Goal: Task Accomplishment & Management: Use online tool/utility

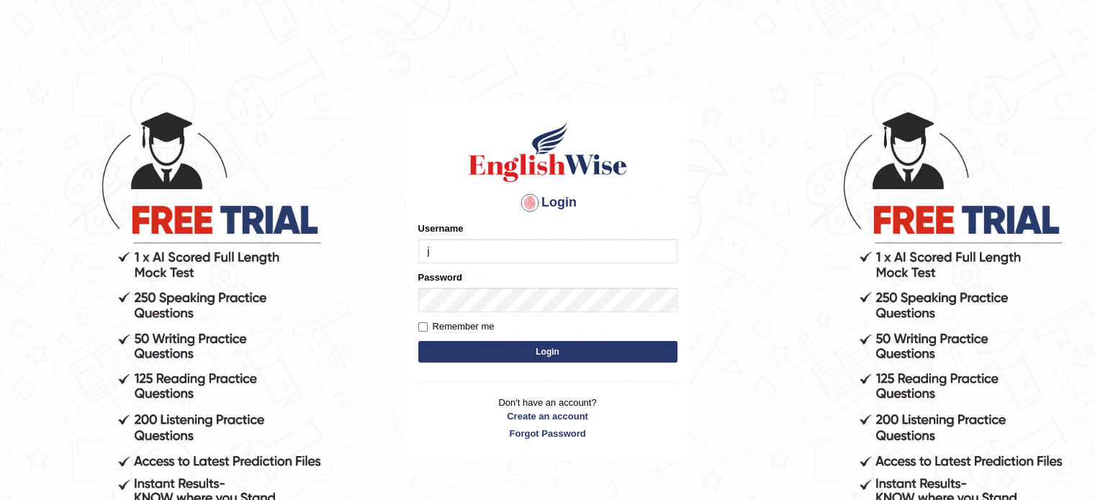
type input "Jhoandavid"
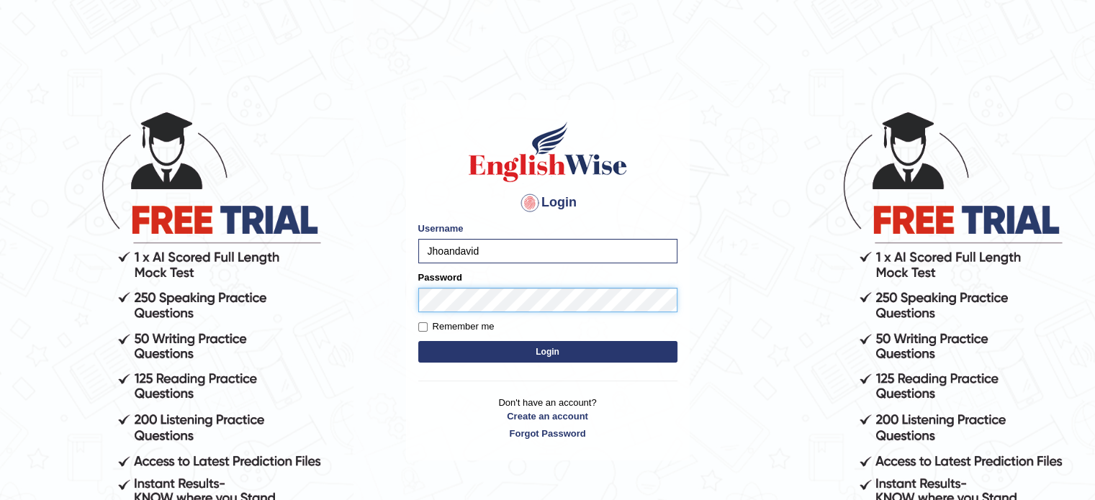
click at [418, 341] on button "Login" at bounding box center [547, 352] width 259 height 22
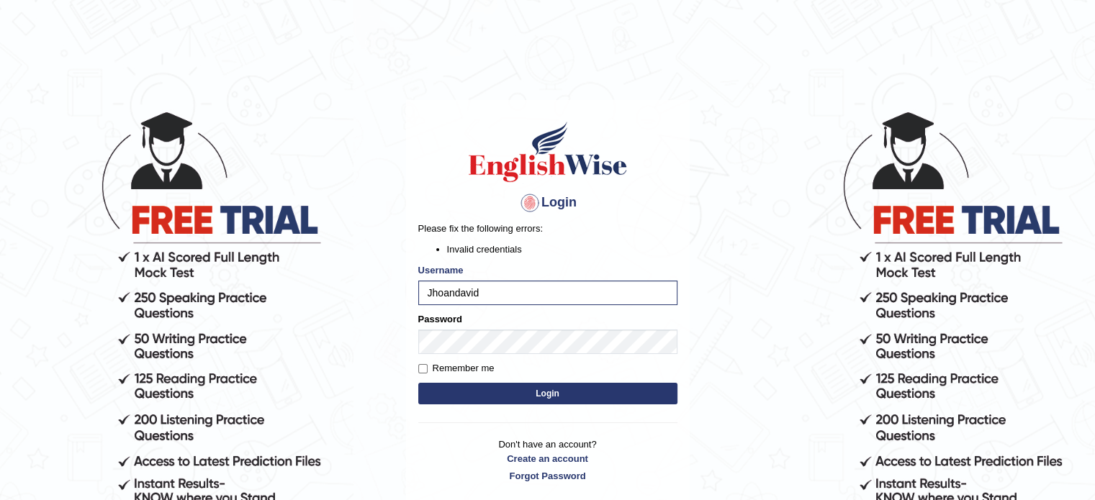
click at [510, 387] on button "Login" at bounding box center [547, 394] width 259 height 22
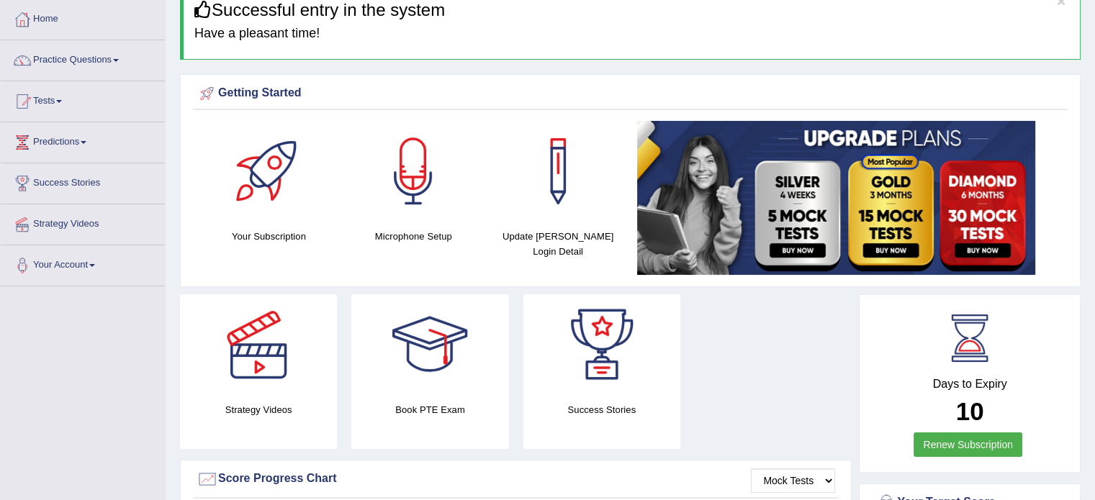
scroll to position [72, 0]
click at [69, 66] on link "Practice Questions" at bounding box center [83, 58] width 164 height 36
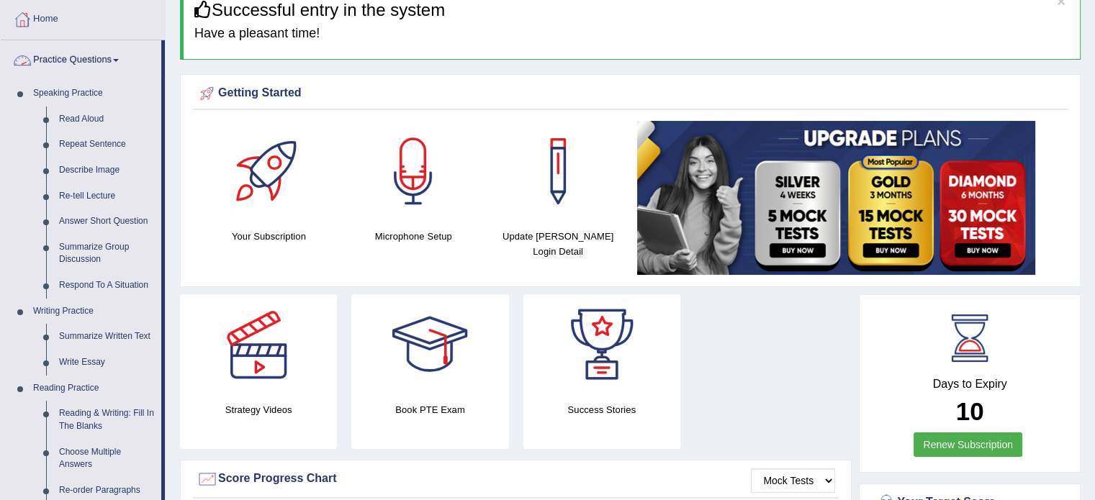
click at [110, 66] on link "Practice Questions" at bounding box center [81, 58] width 161 height 36
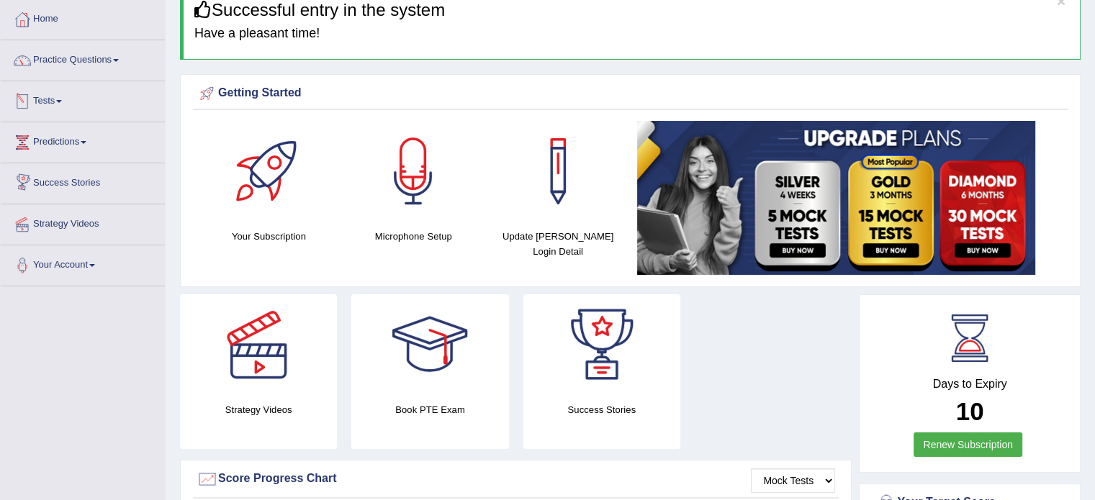
click at [73, 105] on link "Tests" at bounding box center [83, 99] width 164 height 36
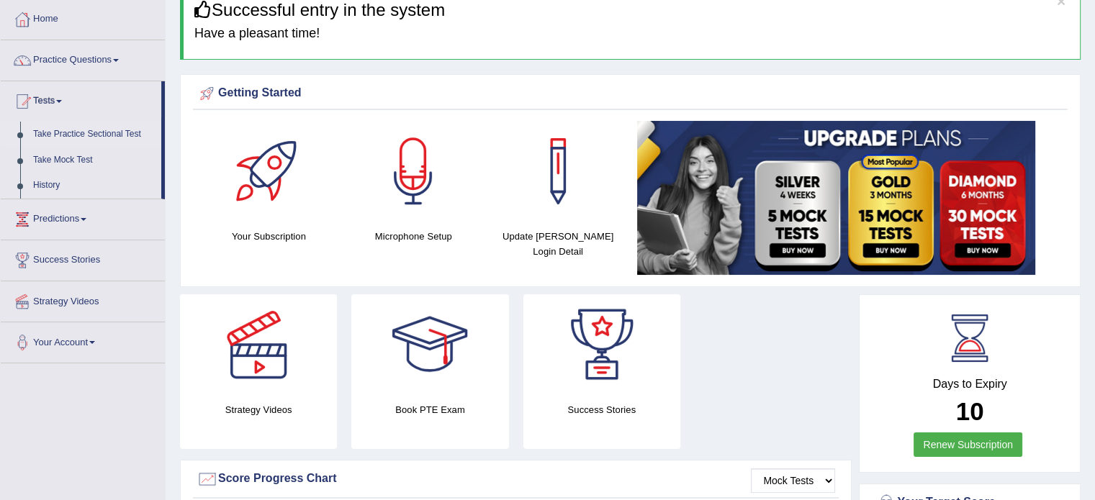
click at [81, 132] on link "Take Practice Sectional Test" at bounding box center [94, 135] width 135 height 26
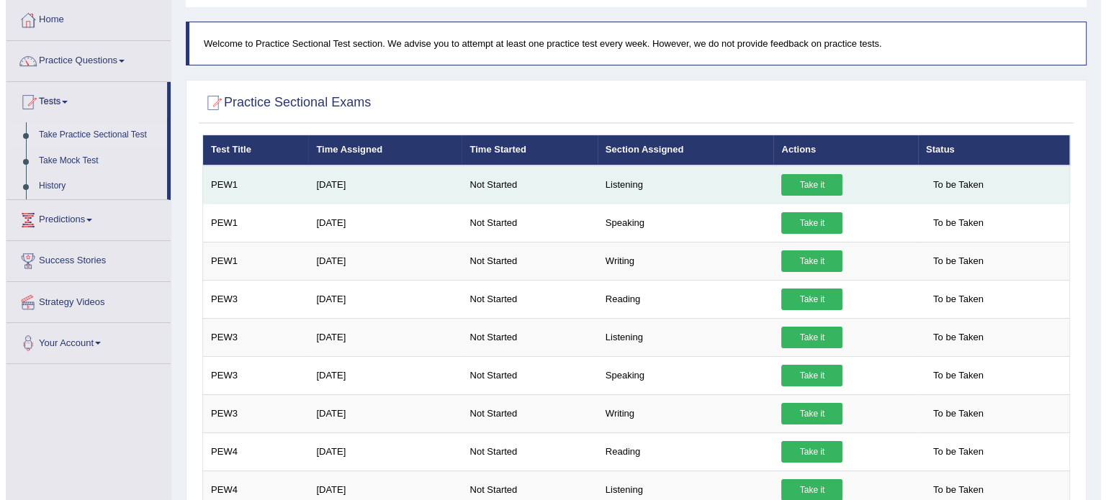
scroll to position [72, 0]
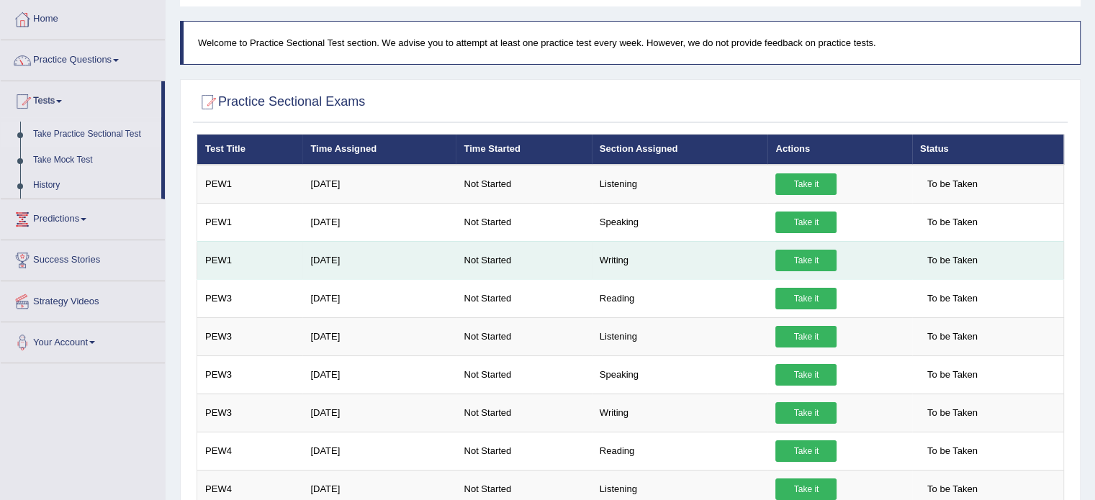
click at [796, 254] on link "Take it" at bounding box center [805, 261] width 61 height 22
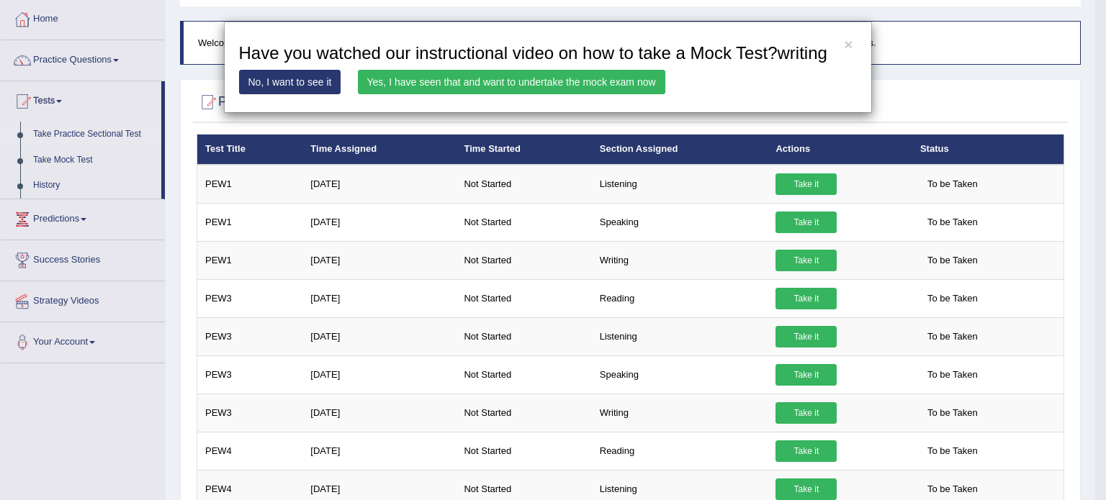
click at [475, 82] on link "Yes, I have seen that and want to undertake the mock exam now" at bounding box center [511, 82] width 307 height 24
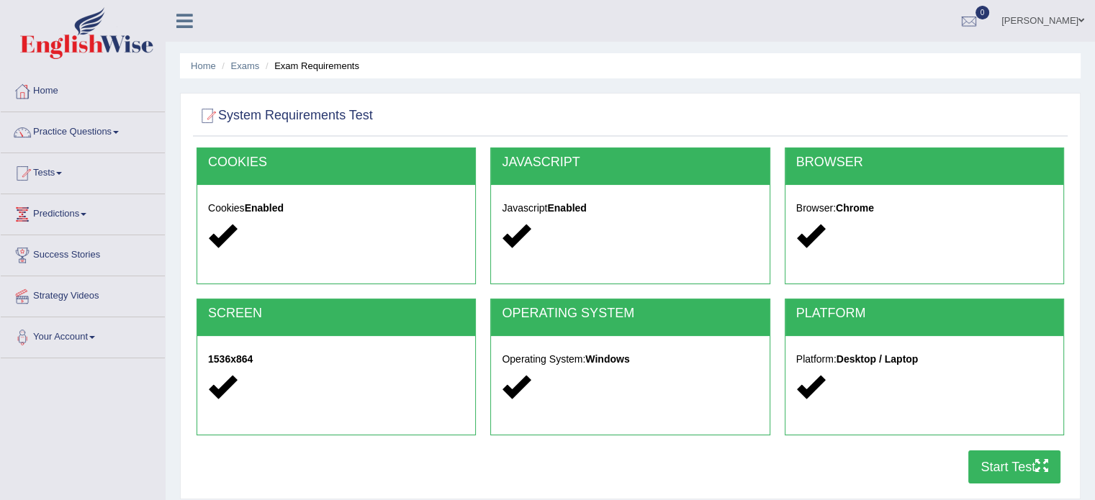
click at [986, 469] on button "Start Test" at bounding box center [1014, 467] width 92 height 33
